Goal: Information Seeking & Learning: Learn about a topic

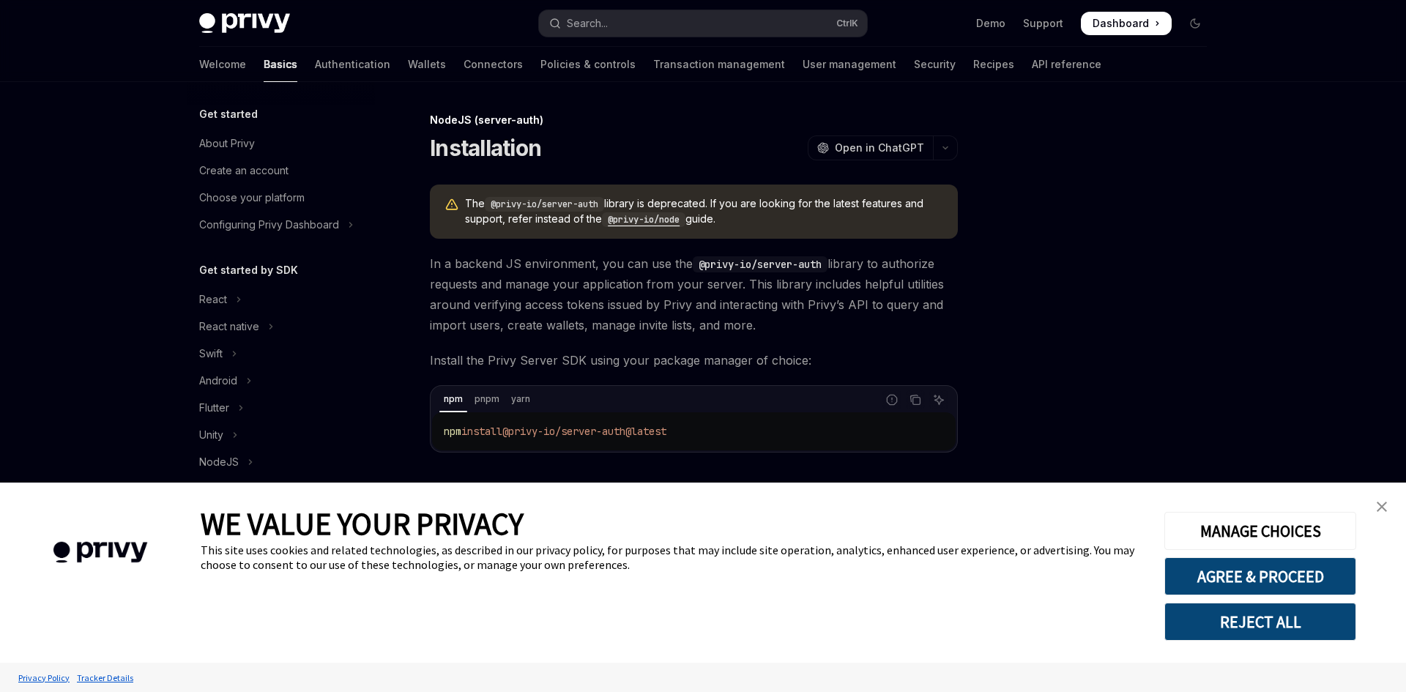
type textarea "*"
click at [1294, 611] on button "REJECT ALL" at bounding box center [1260, 622] width 192 height 38
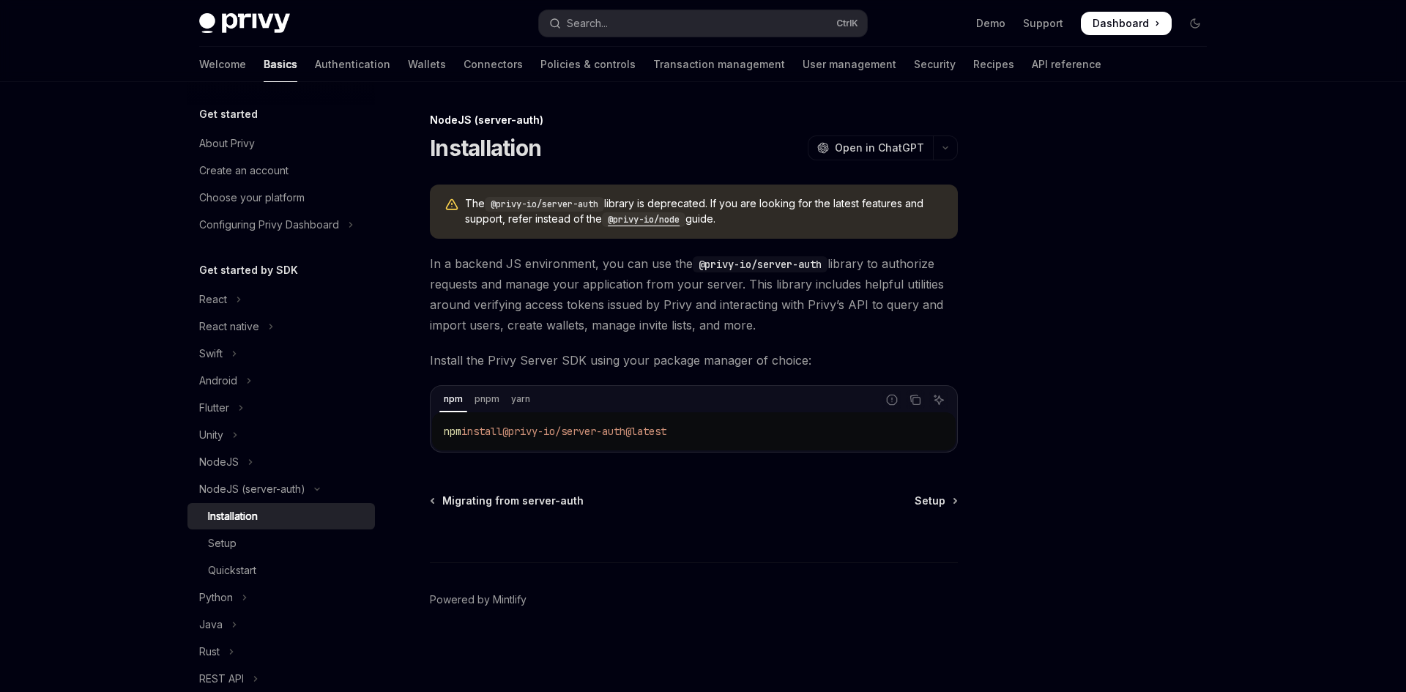
drag, startPoint x: 0, startPoint y: 0, endPoint x: 247, endPoint y: 12, distance: 247.0
click at [247, 12] on div "Privy Docs home page Search... Ctrl K Demo Support Dashboard Dashboard Search..." at bounding box center [702, 23] width 1007 height 47
click at [261, 15] on img at bounding box center [244, 23] width 91 height 20
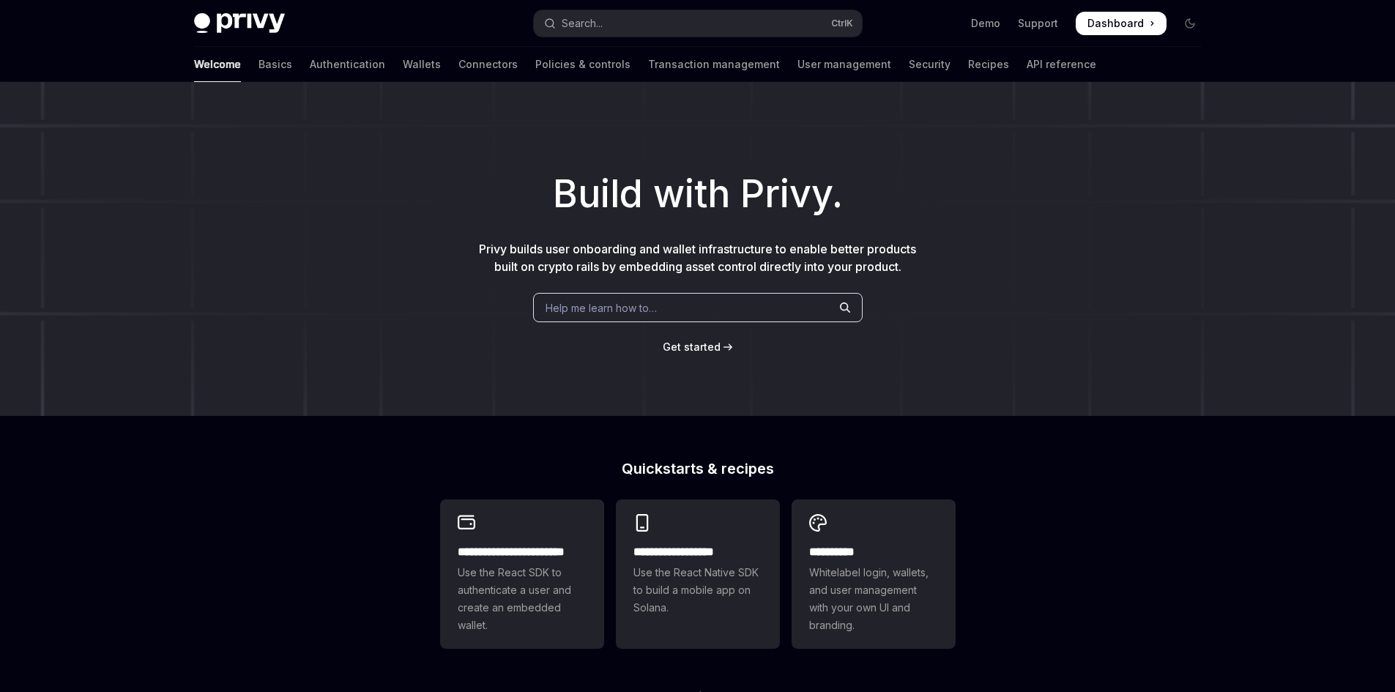
click at [234, 12] on div "Privy Docs home page Search... Ctrl K Demo Support Dashboard Dashboard Search..." at bounding box center [697, 23] width 1007 height 47
click at [233, 13] on img at bounding box center [239, 23] width 91 height 20
click at [231, 20] on img at bounding box center [239, 23] width 91 height 20
click at [258, 51] on link "Basics" at bounding box center [275, 64] width 34 height 35
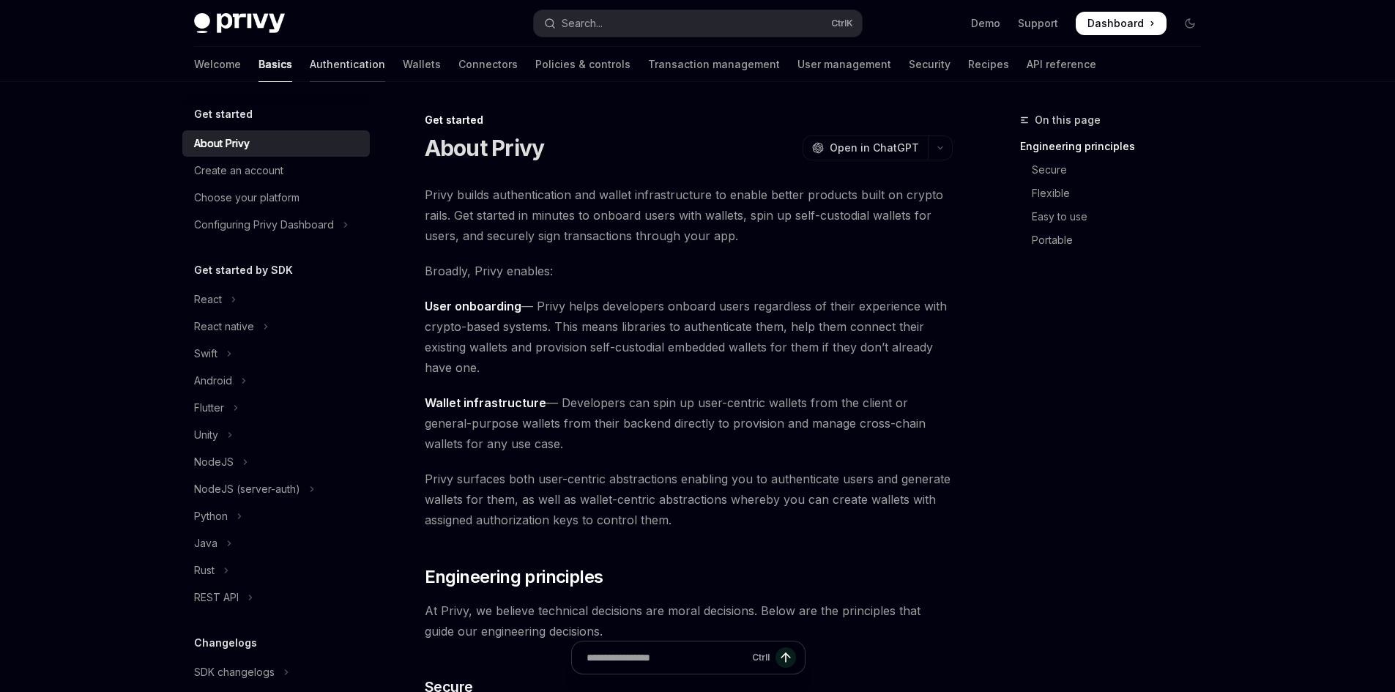
click at [310, 64] on link "Authentication" at bounding box center [347, 64] width 75 height 35
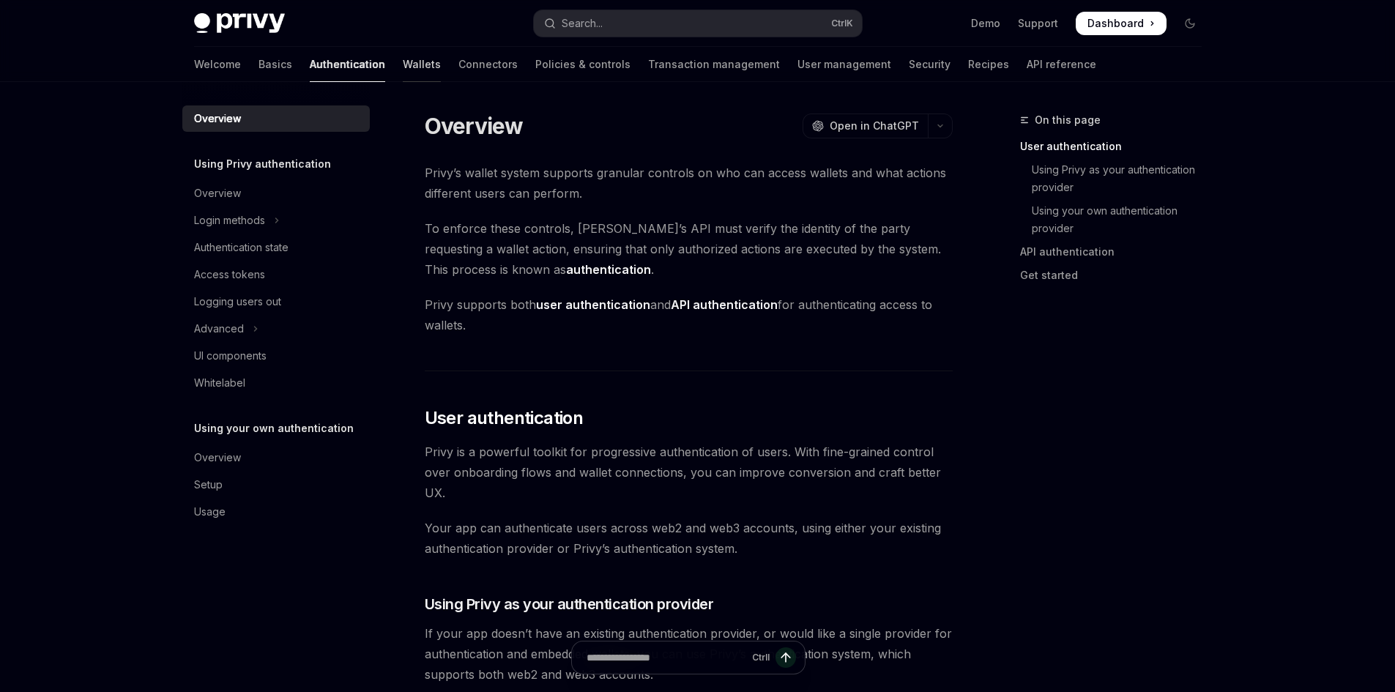
click at [403, 63] on link "Wallets" at bounding box center [422, 64] width 38 height 35
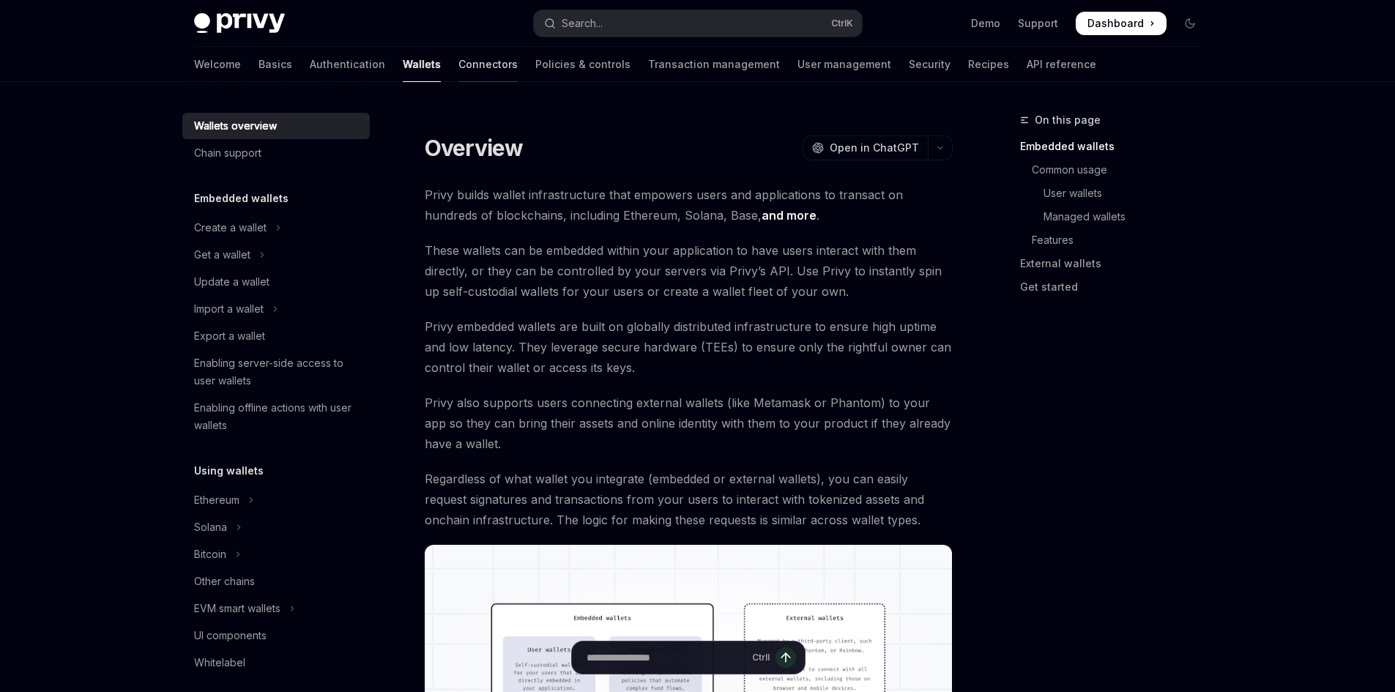
click at [458, 66] on link "Connectors" at bounding box center [487, 64] width 59 height 35
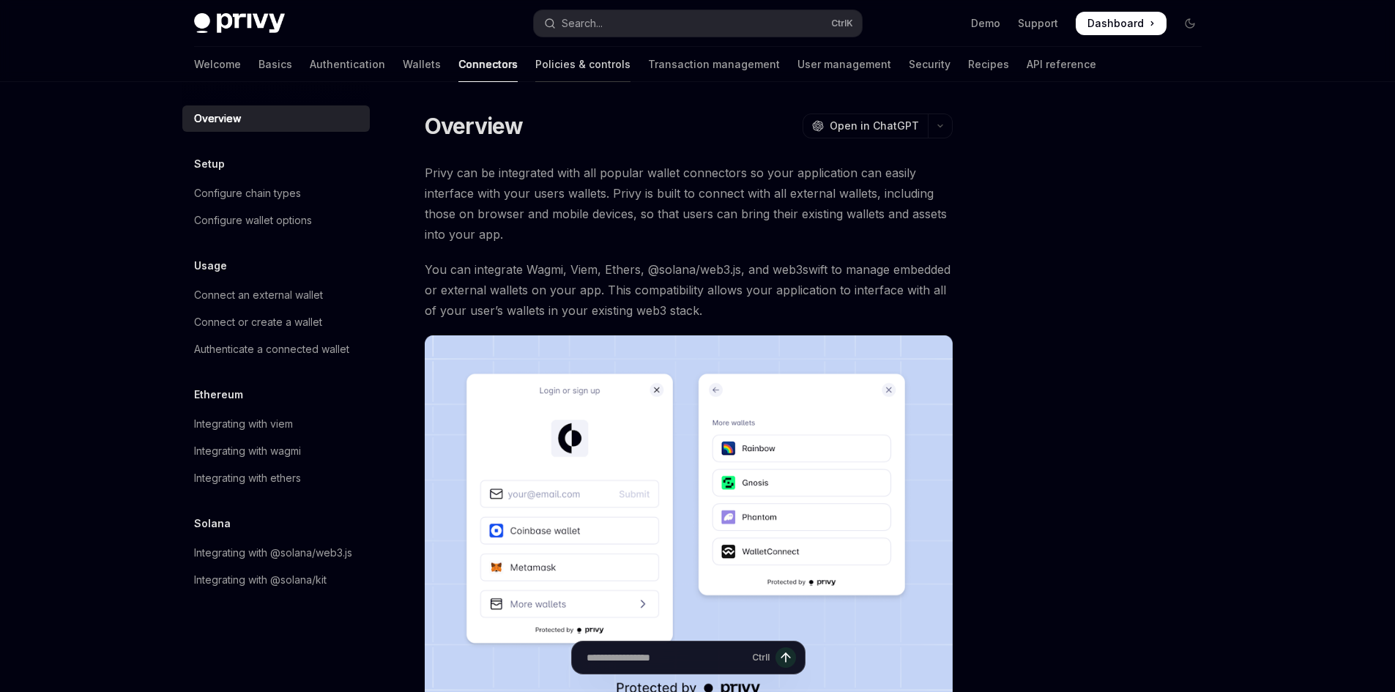
click at [535, 66] on link "Policies & controls" at bounding box center [582, 64] width 95 height 35
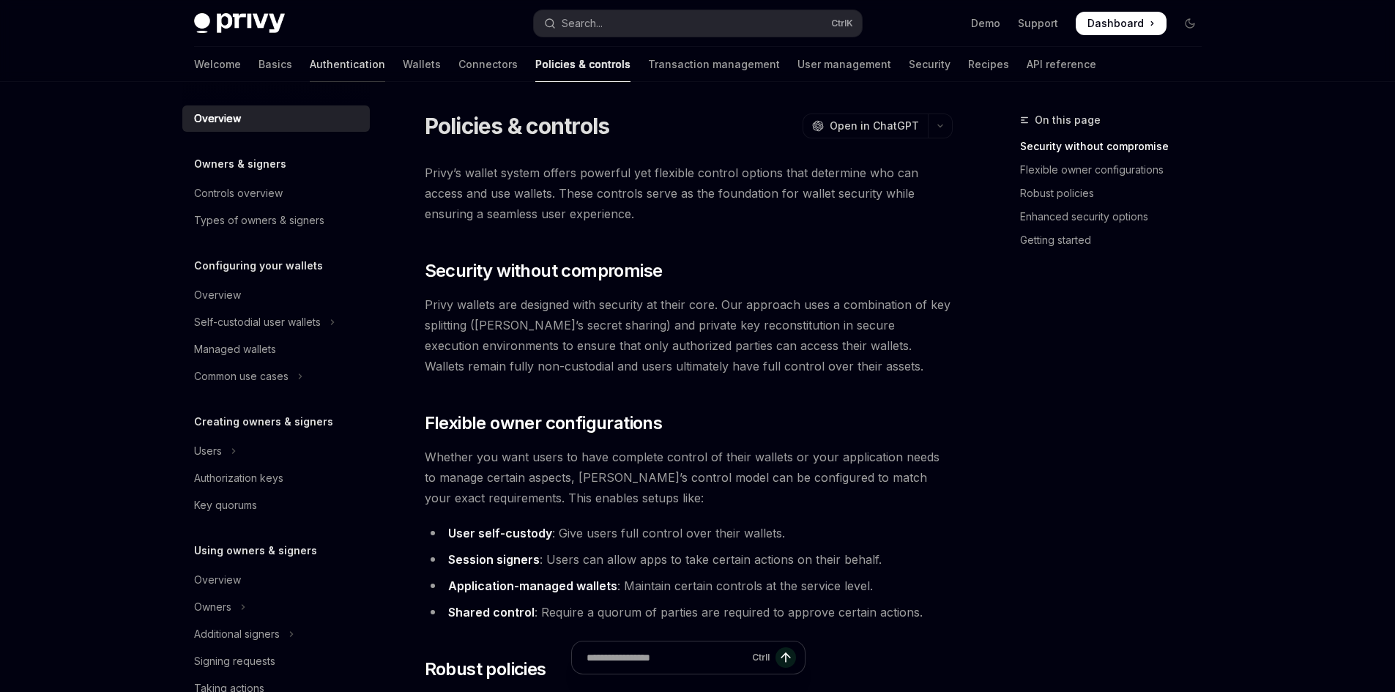
click at [310, 70] on link "Authentication" at bounding box center [347, 64] width 75 height 35
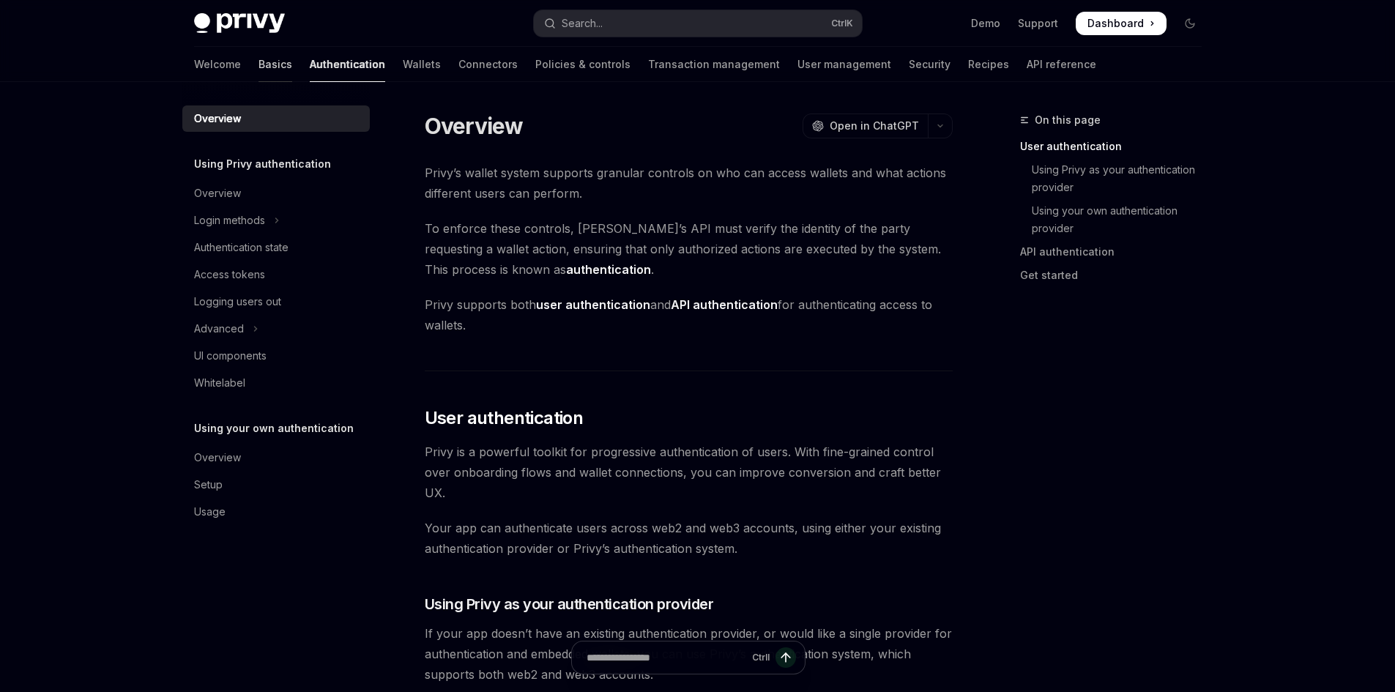
click at [258, 66] on link "Basics" at bounding box center [275, 64] width 34 height 35
type textarea "*"
